Goal: Task Accomplishment & Management: Use online tool/utility

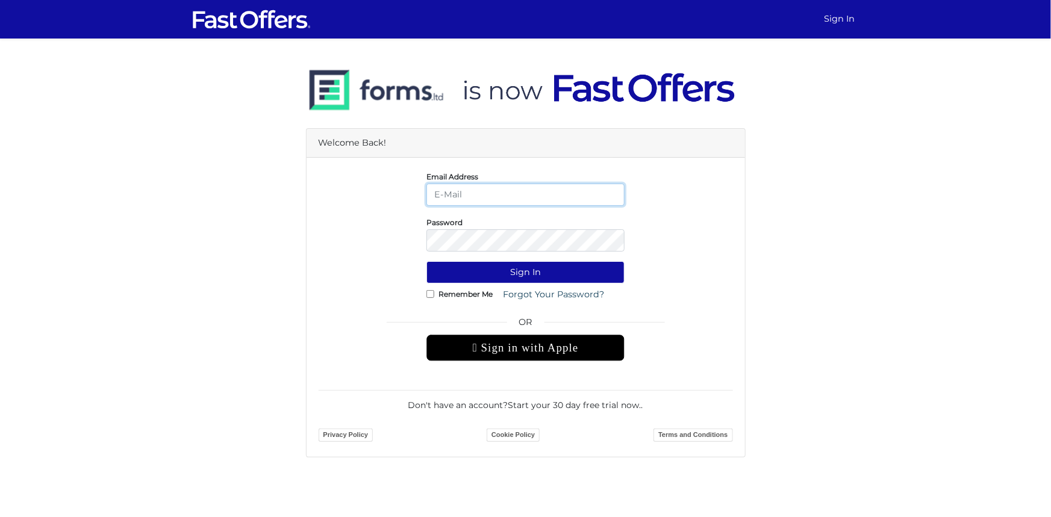
type input "haideribokhari@gmail.com"
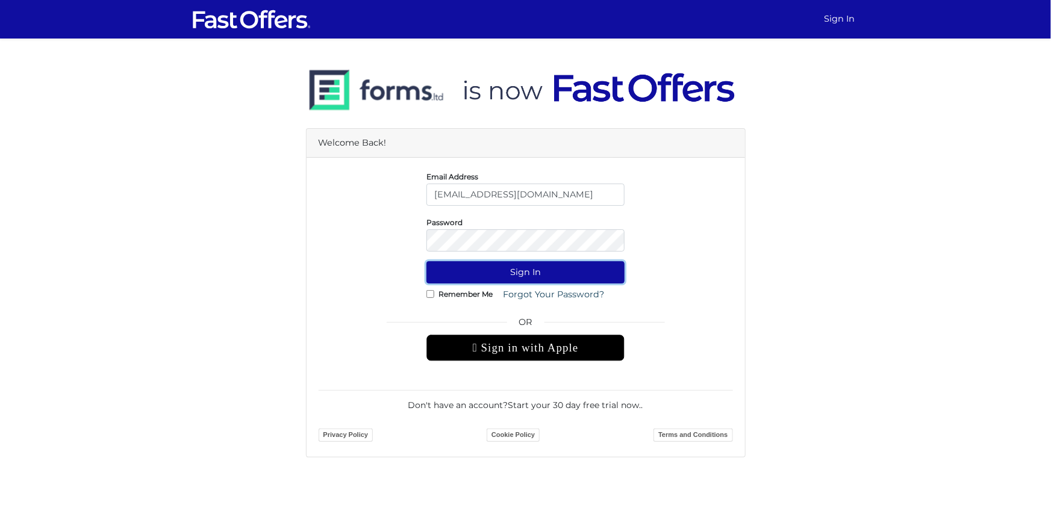
click at [482, 266] on button "Sign In" at bounding box center [525, 272] width 198 height 22
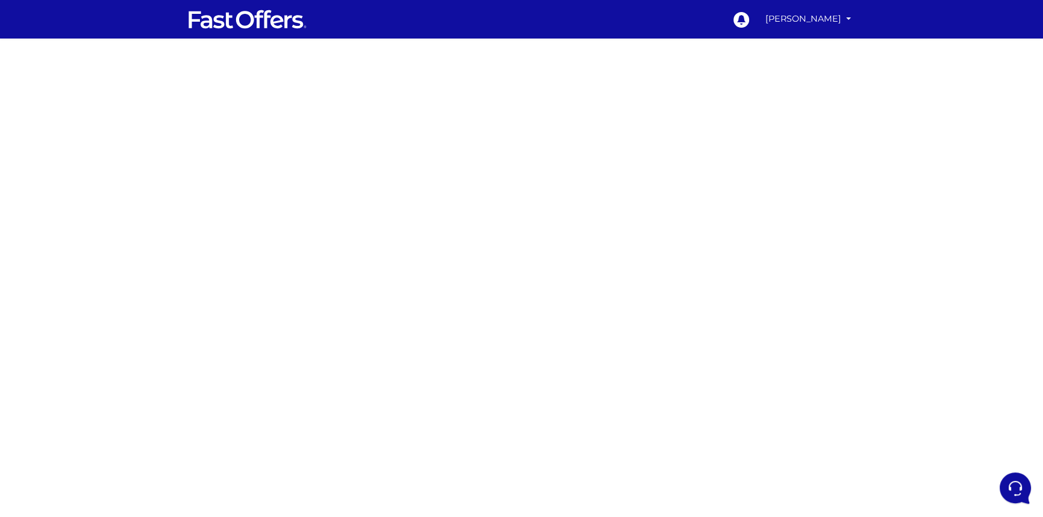
click at [800, 317] on div at bounding box center [521, 354] width 1043 height 602
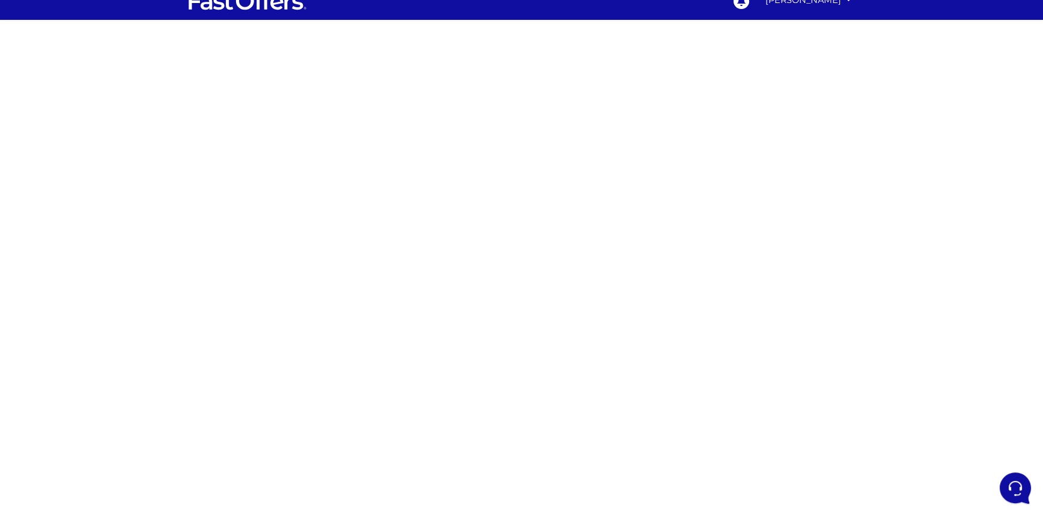
scroll to position [36, 0]
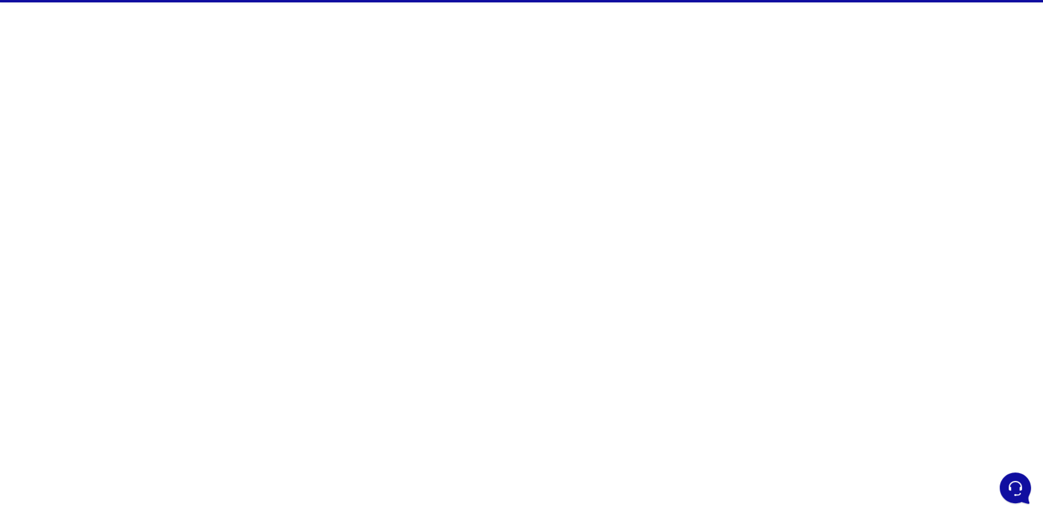
click at [717, 195] on div at bounding box center [521, 318] width 1043 height 602
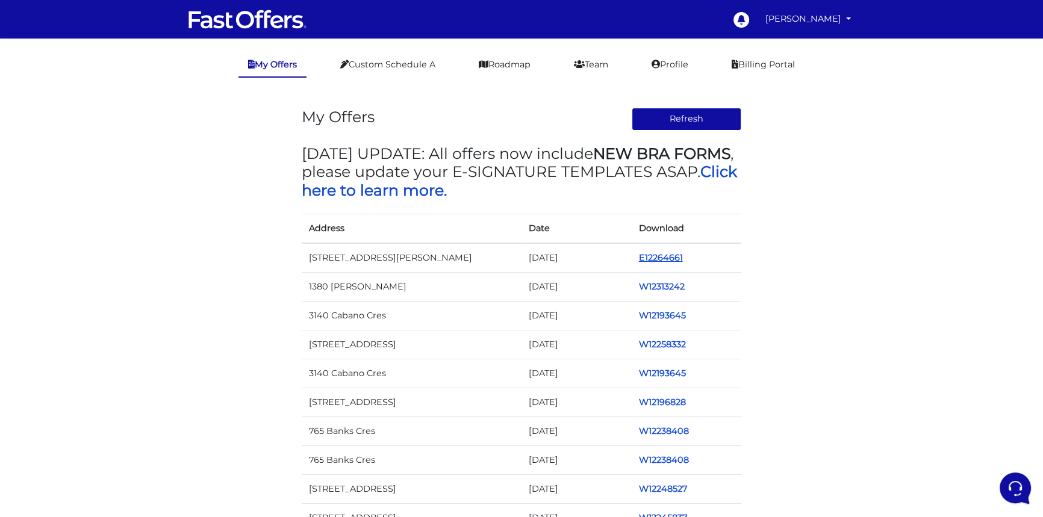
click at [650, 258] on link "E12264661" at bounding box center [661, 257] width 44 height 11
